Goal: Navigation & Orientation: Find specific page/section

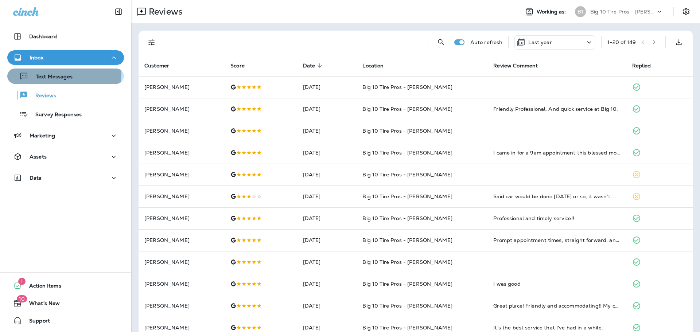
click at [47, 73] on div "Text Messages" at bounding box center [41, 76] width 62 height 11
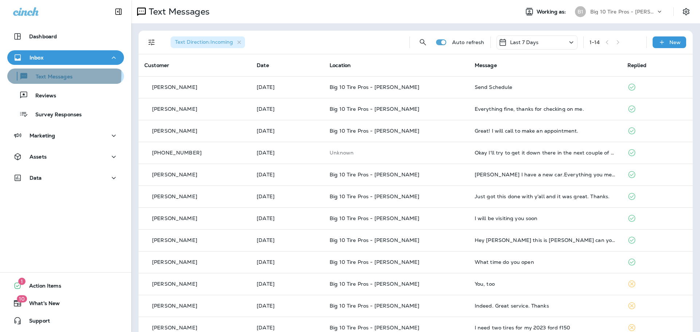
click at [52, 75] on p "Text Messages" at bounding box center [50, 77] width 44 height 7
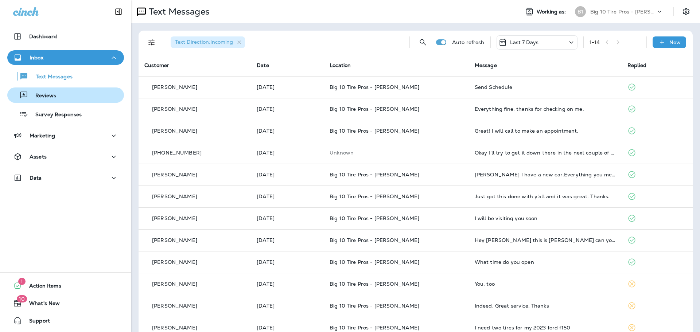
click at [51, 97] on p "Reviews" at bounding box center [42, 96] width 28 height 7
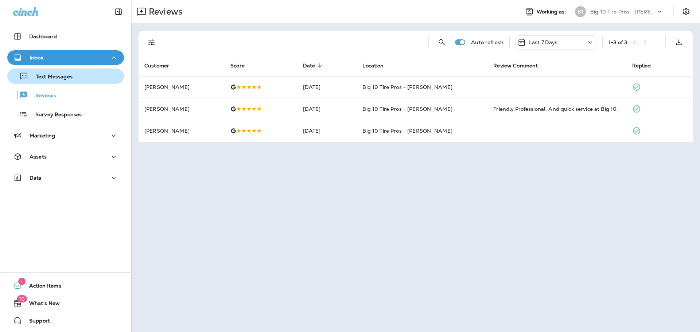
click at [74, 79] on div "Text Messages" at bounding box center [65, 76] width 111 height 11
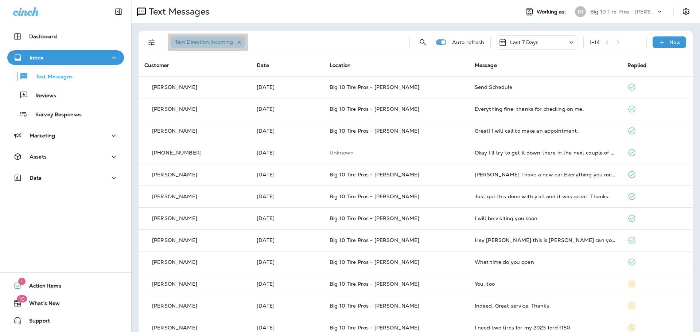
click at [239, 41] on icon "button" at bounding box center [239, 42] width 6 height 6
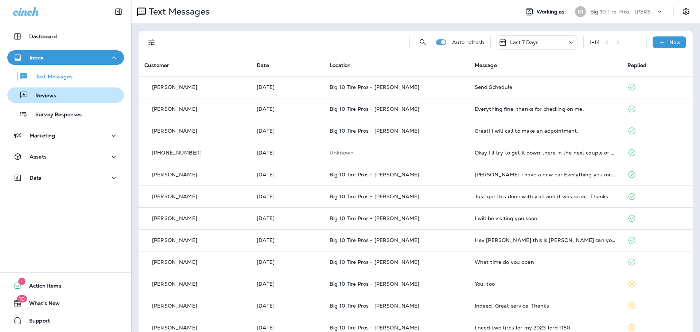
click at [49, 95] on p "Reviews" at bounding box center [42, 96] width 28 height 7
